Goal: Task Accomplishment & Management: Manage account settings

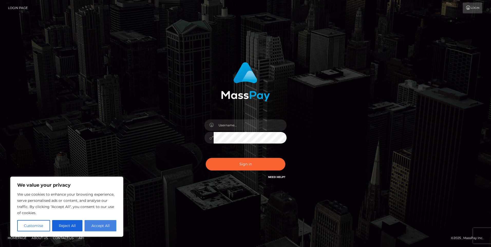
click at [103, 225] on button "Accept All" at bounding box center [100, 225] width 32 height 11
checkbox input "true"
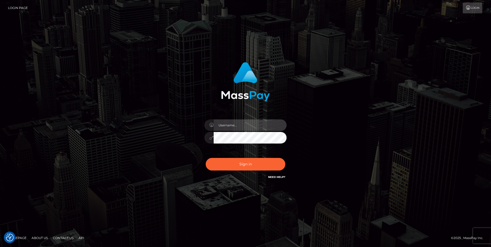
click at [236, 124] on input "text" at bounding box center [250, 125] width 73 height 12
click at [221, 125] on input "text" at bounding box center [250, 125] width 73 height 12
type input "[PERSON_NAME][EMAIL_ADDRESS][PERSON_NAME][DOMAIN_NAME]"
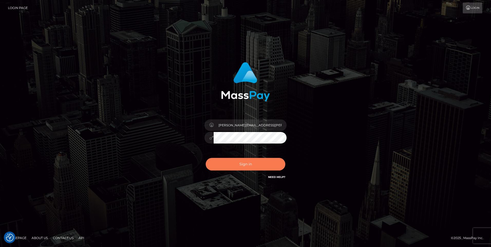
click at [255, 163] on button "Sign in" at bounding box center [246, 164] width 80 height 13
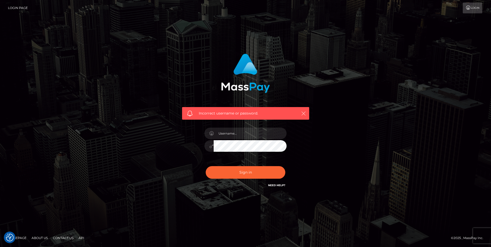
click at [304, 111] on icon "button" at bounding box center [303, 113] width 5 height 5
click at [232, 135] on input "text" at bounding box center [250, 134] width 73 height 12
type input "[PERSON_NAME][EMAIL_ADDRESS][PERSON_NAME][DOMAIN_NAME]"
click at [246, 172] on button "Sign in" at bounding box center [246, 172] width 80 height 13
click at [18, 7] on link "Login Page" at bounding box center [18, 8] width 20 height 11
